Goal: Check status

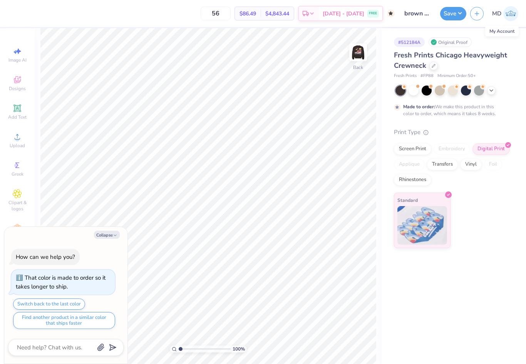
click at [512, 14] on img at bounding box center [510, 13] width 15 height 15
click at [512, 14] on html "56 $86.49 Per Item $4,843.44 Total Est. Delivery [DATE] - [DATE] FREE Design Ti…" at bounding box center [263, 182] width 526 height 364
click at [512, 14] on img at bounding box center [510, 13] width 15 height 15
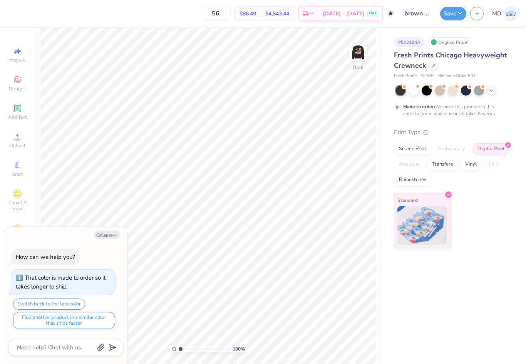
click at [512, 14] on img at bounding box center [510, 13] width 15 height 15
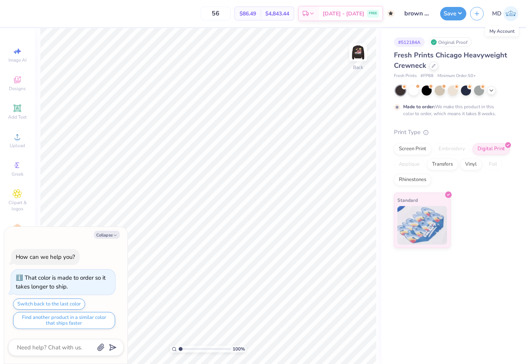
click at [512, 14] on img at bounding box center [510, 13] width 15 height 15
